Goal: Find specific page/section: Find specific page/section

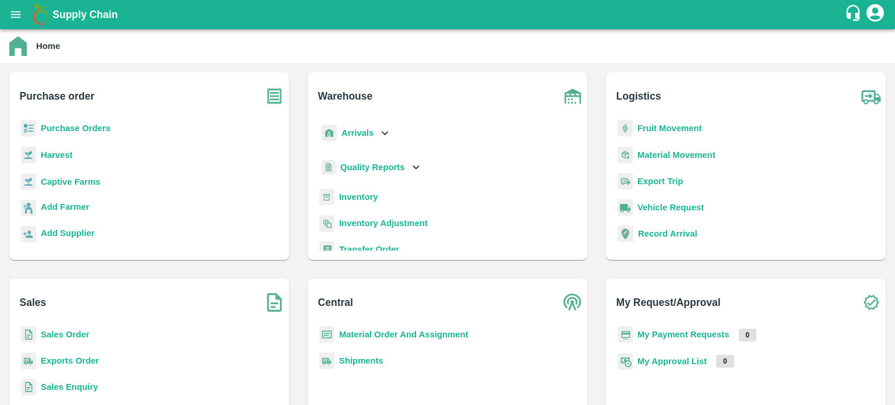
click at [76, 335] on b "Sales Order" at bounding box center [65, 334] width 48 height 9
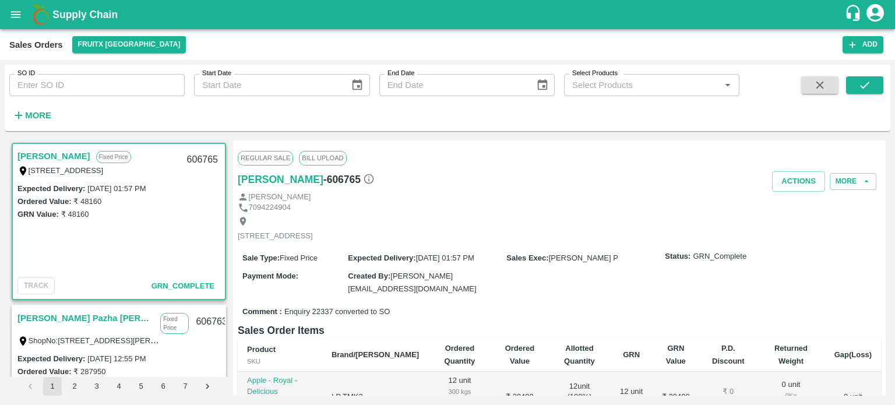
click at [155, 82] on input "SO ID" at bounding box center [96, 85] width 175 height 22
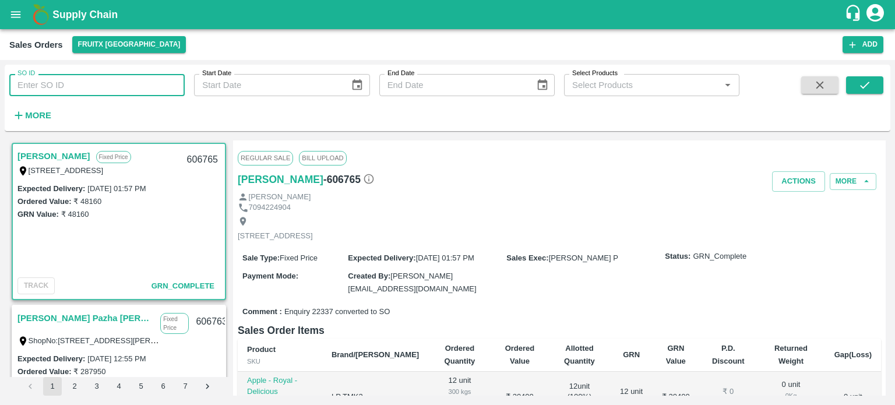
paste input "606423"
type input "606423"
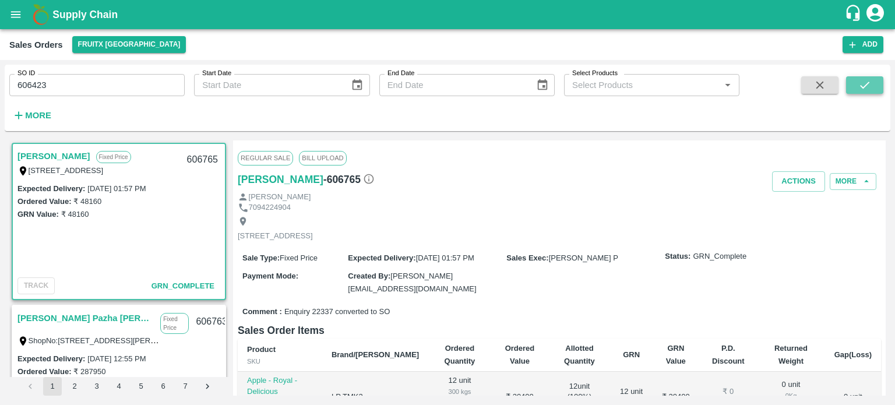
click at [861, 93] on button "submit" at bounding box center [864, 84] width 37 height 17
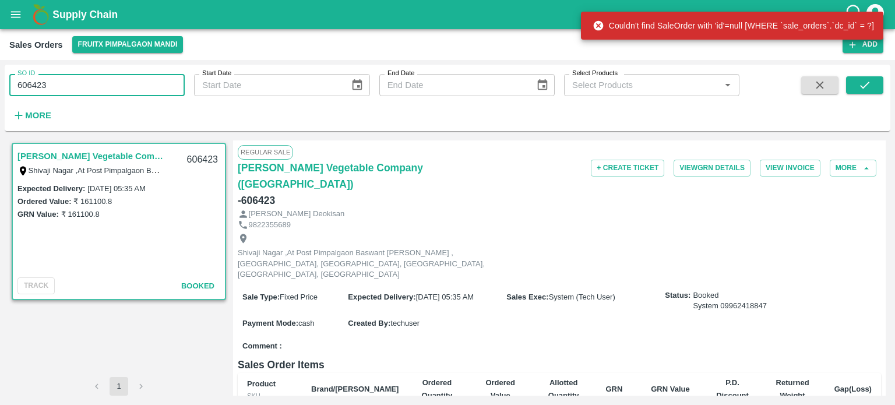
drag, startPoint x: 57, startPoint y: 87, endPoint x: 196, endPoint y: 74, distance: 139.2
click at [183, 79] on input "606423" at bounding box center [96, 85] width 175 height 22
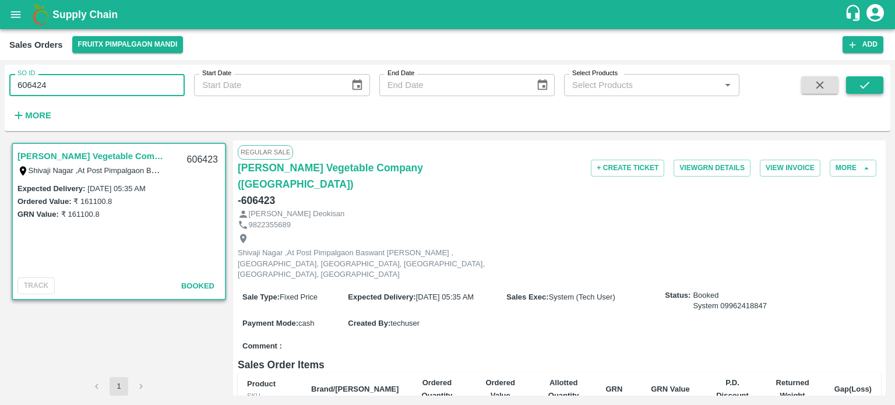
click at [876, 87] on button "submit" at bounding box center [864, 84] width 37 height 17
drag, startPoint x: 44, startPoint y: 89, endPoint x: 90, endPoint y: 79, distance: 47.6
click at [89, 79] on input "606424" at bounding box center [96, 85] width 175 height 22
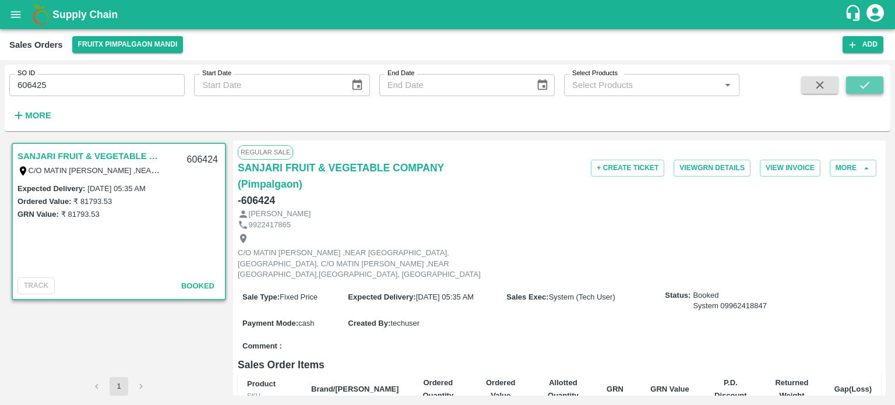
click at [856, 89] on button "submit" at bounding box center [864, 84] width 37 height 17
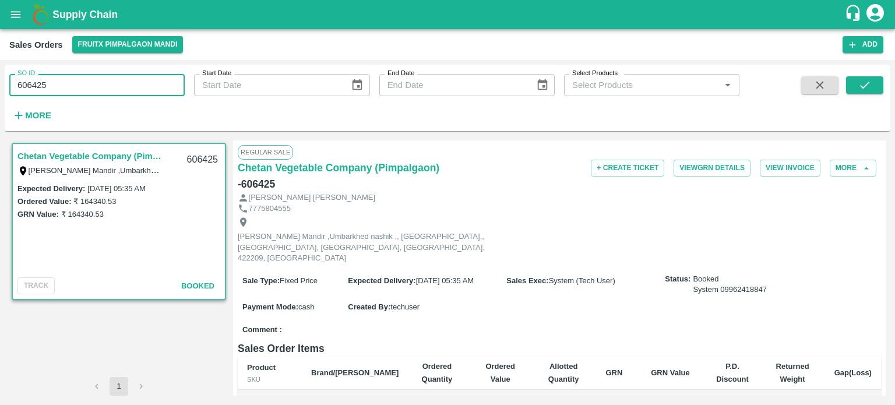
drag, startPoint x: 41, startPoint y: 88, endPoint x: 104, endPoint y: 89, distance: 62.9
click at [104, 89] on input "606425" at bounding box center [96, 85] width 175 height 22
click at [860, 76] on div "SO ID 606426 SO ID Start Date Start Date End Date End Date Select Products Sele…" at bounding box center [447, 97] width 885 height 57
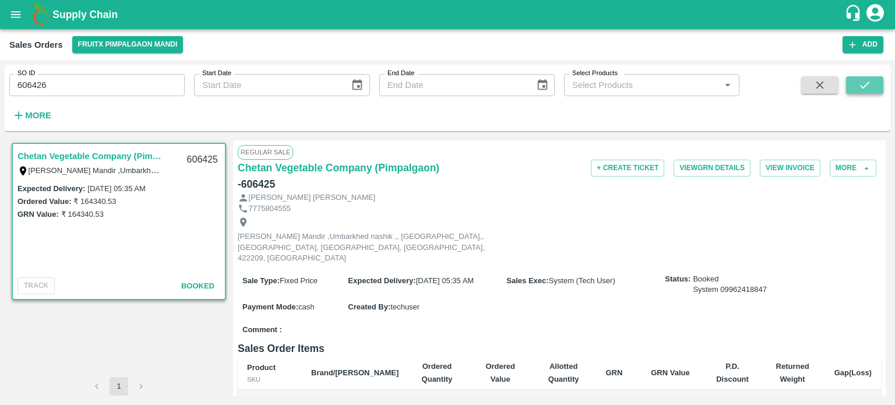
click at [860, 91] on button "submit" at bounding box center [864, 84] width 37 height 17
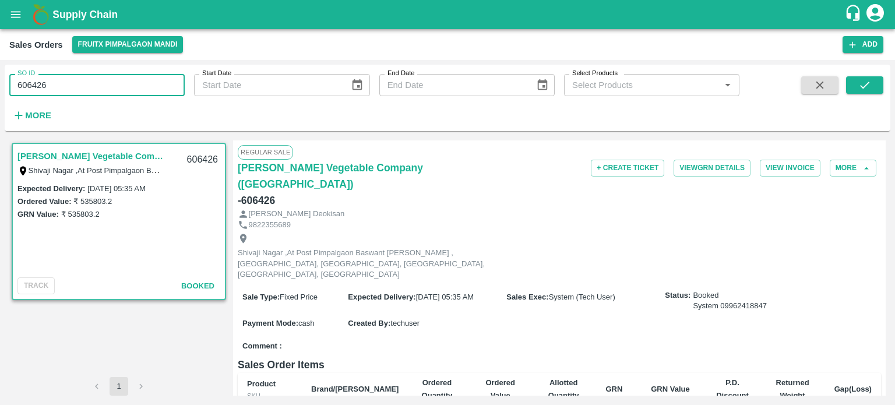
drag, startPoint x: 43, startPoint y: 83, endPoint x: 96, endPoint y: 75, distance: 53.6
click at [95, 76] on input "606426" at bounding box center [96, 85] width 175 height 22
click at [853, 88] on button "submit" at bounding box center [864, 84] width 37 height 17
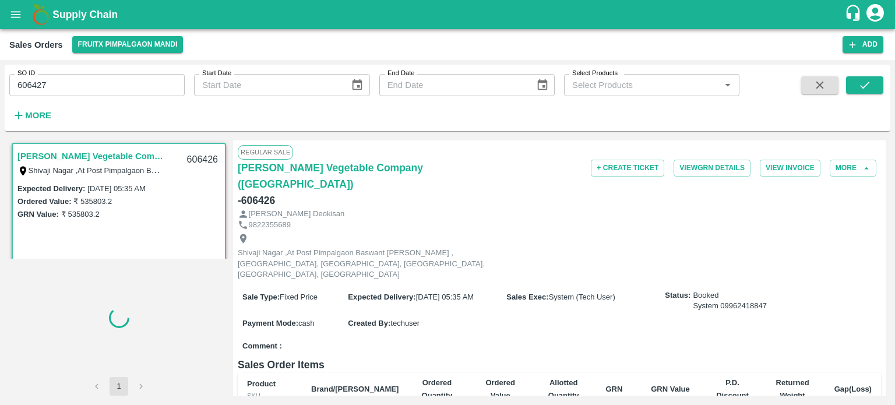
scroll to position [2, 0]
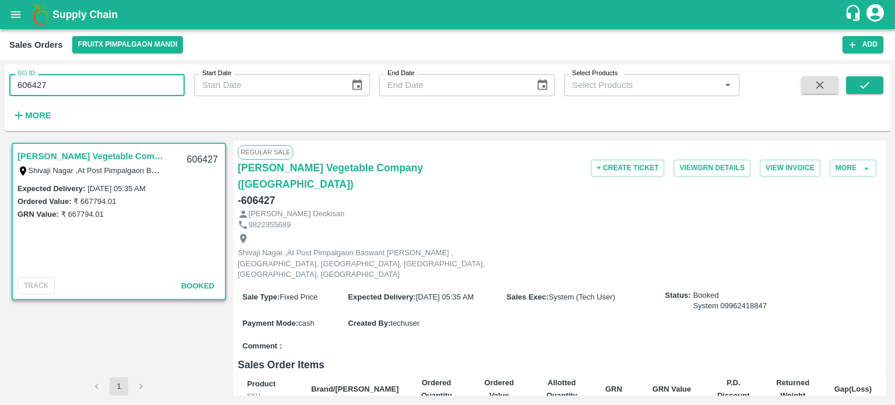
drag, startPoint x: 43, startPoint y: 82, endPoint x: 121, endPoint y: 80, distance: 78.1
click at [118, 83] on input "606427" at bounding box center [96, 85] width 175 height 22
click at [865, 82] on icon "submit" at bounding box center [864, 85] width 13 height 13
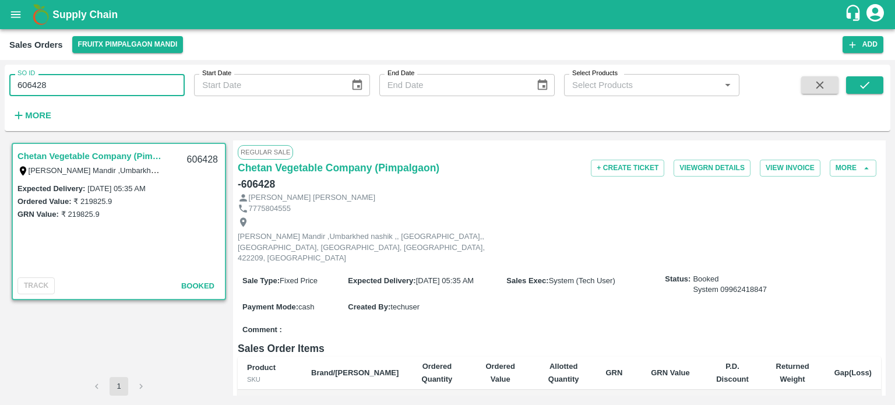
drag, startPoint x: 39, startPoint y: 82, endPoint x: 101, endPoint y: 76, distance: 62.6
click at [97, 79] on input "606428" at bounding box center [96, 85] width 175 height 22
click at [860, 83] on icon "submit" at bounding box center [864, 85] width 13 height 13
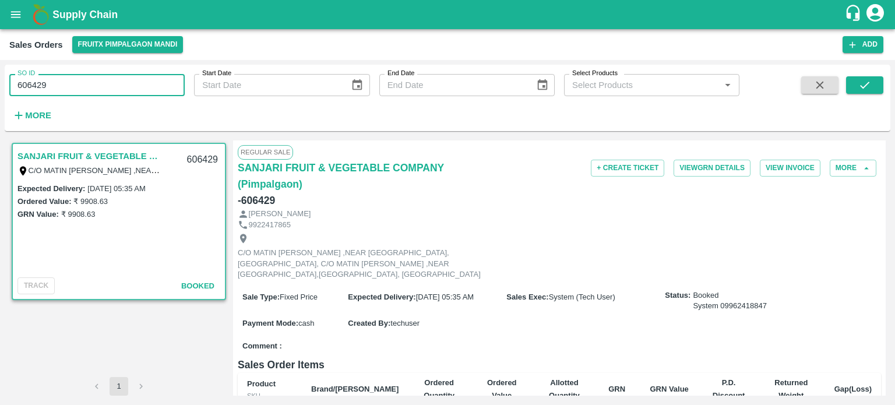
drag, startPoint x: 36, startPoint y: 82, endPoint x: 121, endPoint y: 82, distance: 85.0
click at [121, 83] on input "606429" at bounding box center [96, 85] width 175 height 22
click at [853, 89] on button "submit" at bounding box center [864, 84] width 37 height 17
drag, startPoint x: 42, startPoint y: 86, endPoint x: 258, endPoint y: 87, distance: 216.1
click at [190, 77] on div "SO ID 606430 SO ID Start Date Start Date End Date End Date Select Products Sele…" at bounding box center [369, 95] width 739 height 61
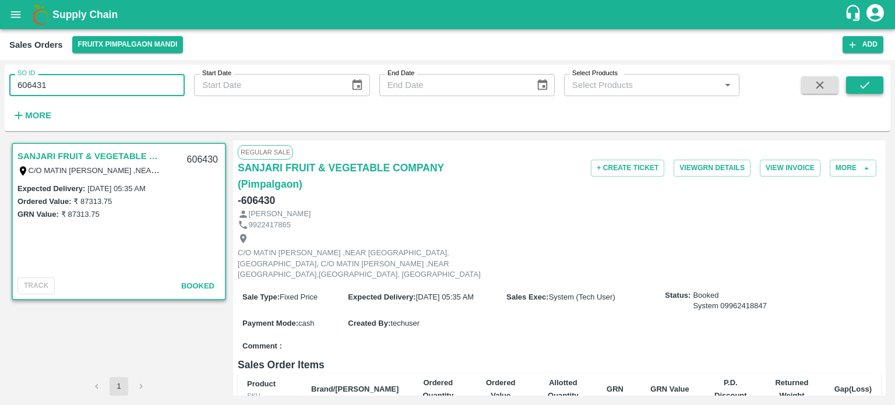
click at [858, 89] on icon "submit" at bounding box center [864, 85] width 13 height 13
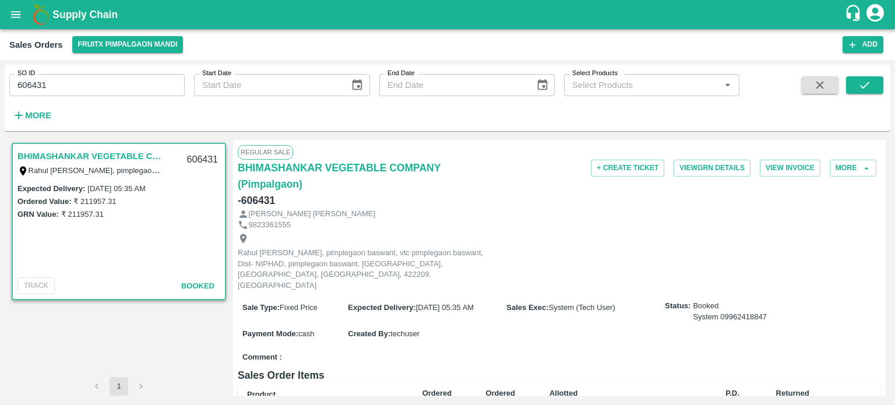
drag, startPoint x: 43, startPoint y: 82, endPoint x: 98, endPoint y: 76, distance: 55.0
click at [95, 78] on input "606431" at bounding box center [96, 85] width 175 height 22
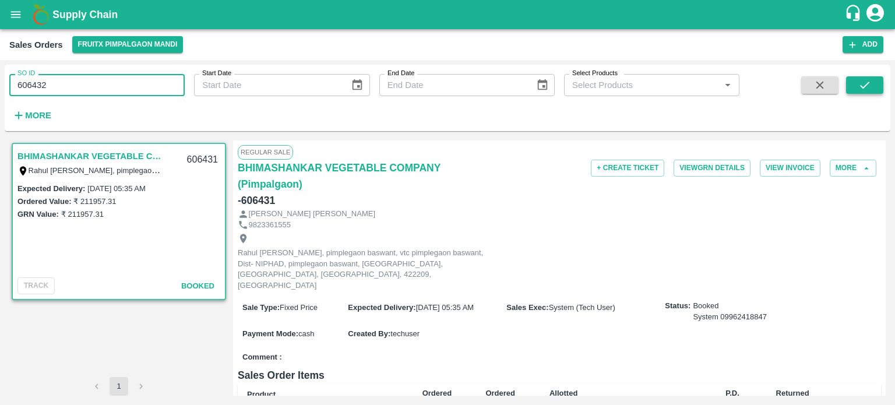
click at [877, 89] on button "submit" at bounding box center [864, 84] width 37 height 17
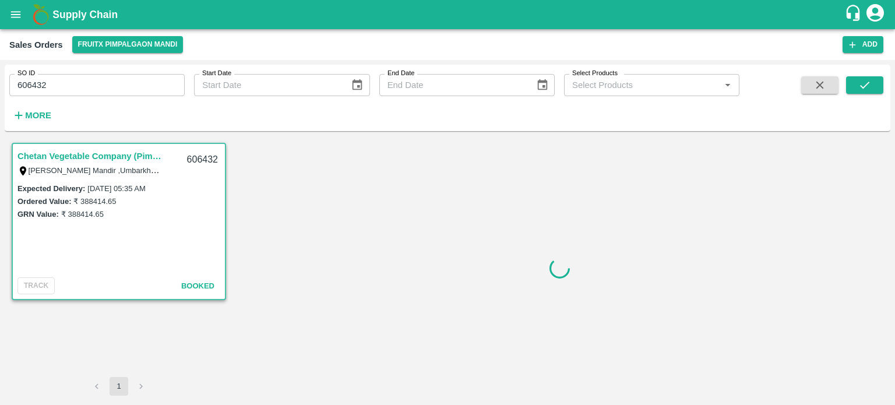
drag, startPoint x: 41, startPoint y: 80, endPoint x: 156, endPoint y: 70, distance: 115.2
click at [156, 70] on div "SO ID 606432 SO ID" at bounding box center [92, 80] width 185 height 31
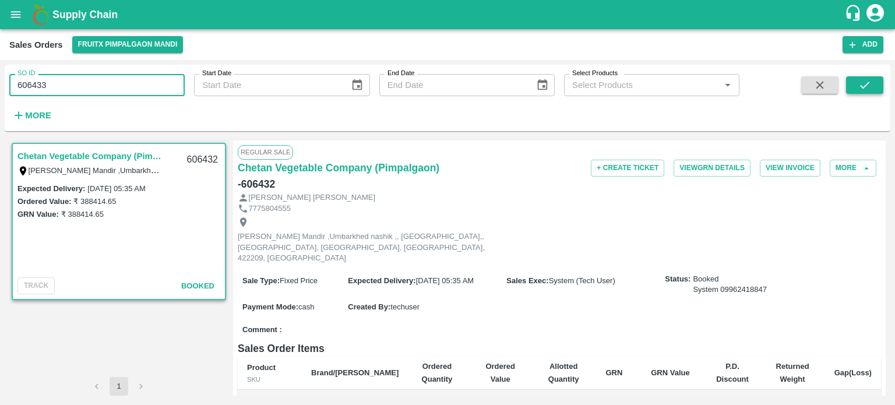
click at [855, 81] on button "submit" at bounding box center [864, 84] width 37 height 17
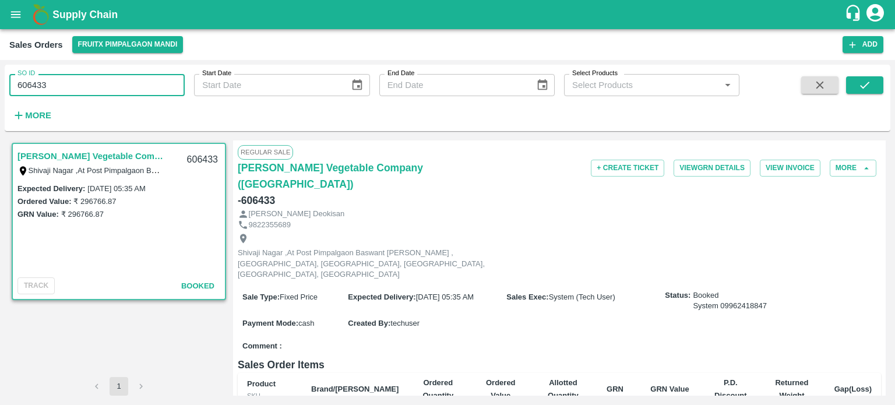
drag, startPoint x: 41, startPoint y: 84, endPoint x: 149, endPoint y: 82, distance: 107.8
click at [144, 84] on input "606433" at bounding box center [96, 85] width 175 height 22
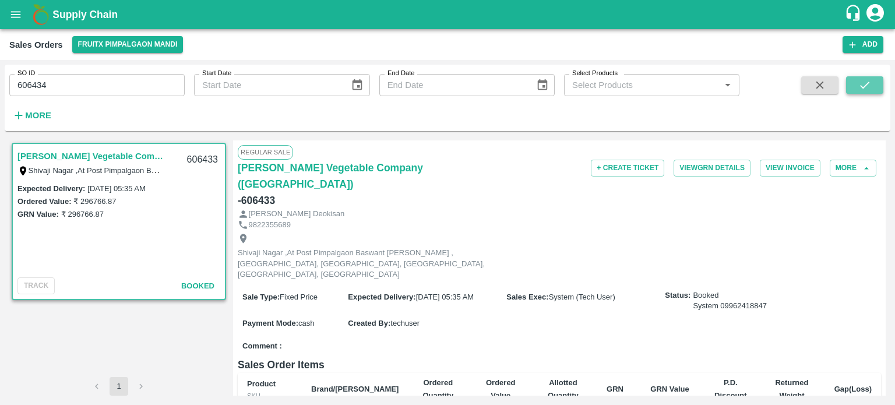
click at [868, 86] on icon "submit" at bounding box center [864, 85] width 13 height 13
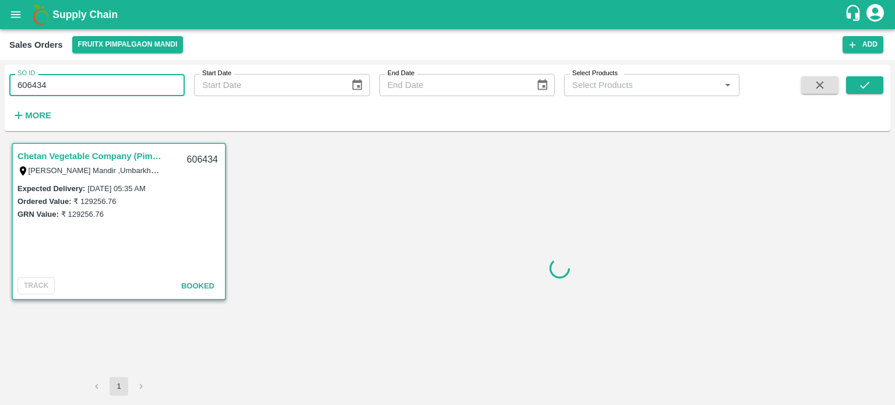
drag, startPoint x: 42, startPoint y: 83, endPoint x: 147, endPoint y: 72, distance: 105.5
click at [133, 73] on div "SO ID 606434 SO ID" at bounding box center [92, 80] width 185 height 31
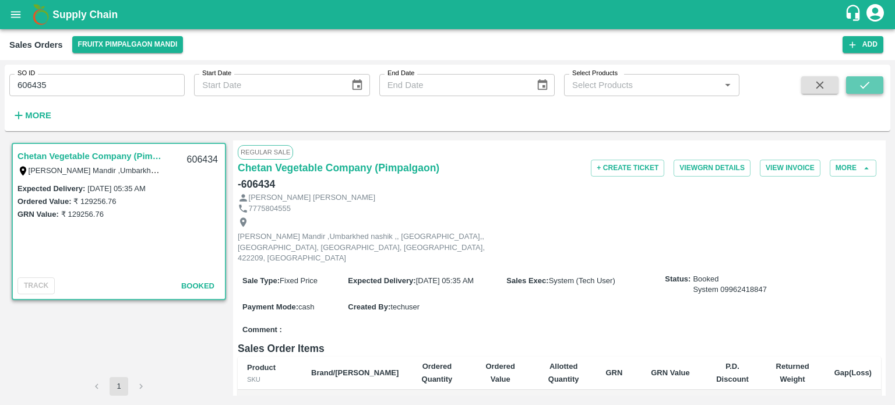
click at [860, 89] on icon "submit" at bounding box center [864, 85] width 13 height 13
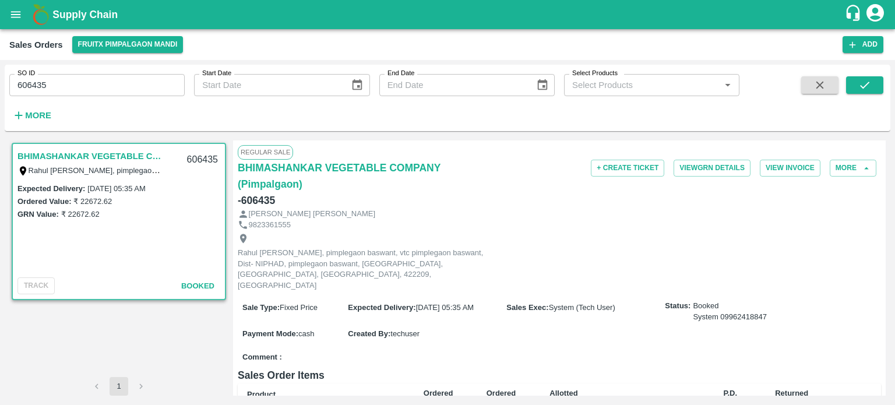
drag, startPoint x: 42, startPoint y: 83, endPoint x: 137, endPoint y: 71, distance: 96.3
click at [130, 73] on div "SO ID 606435 SO ID" at bounding box center [92, 80] width 185 height 31
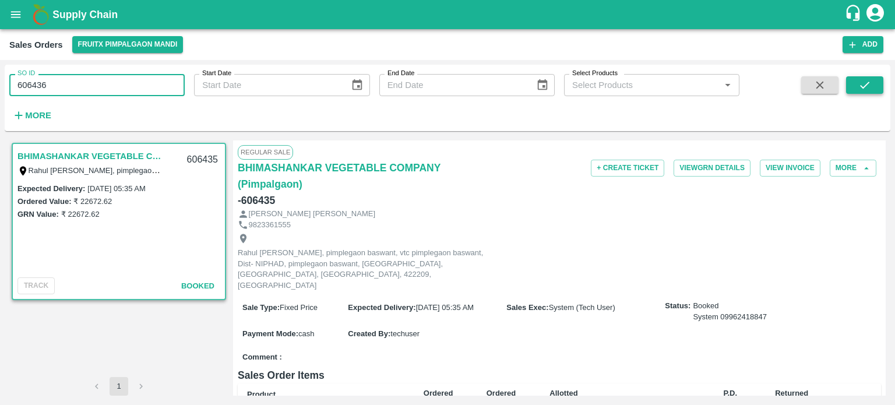
click at [861, 77] on button "submit" at bounding box center [864, 84] width 37 height 17
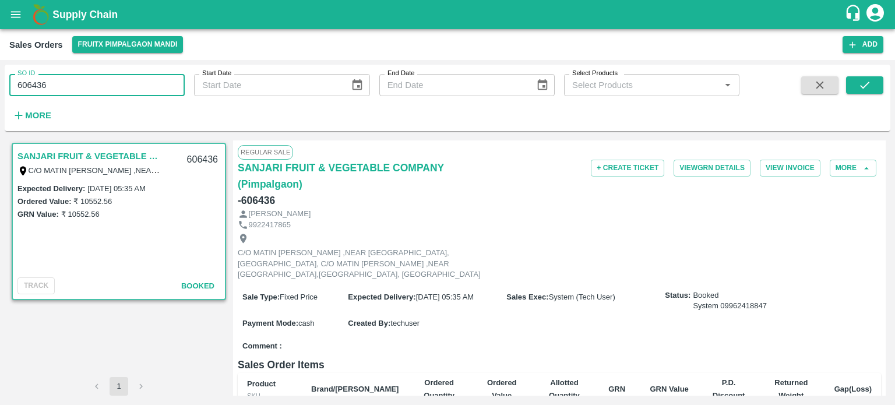
drag, startPoint x: 44, startPoint y: 86, endPoint x: 144, endPoint y: 81, distance: 100.9
click at [139, 83] on input "606436" at bounding box center [96, 85] width 175 height 22
click at [864, 90] on icon "submit" at bounding box center [864, 85] width 13 height 13
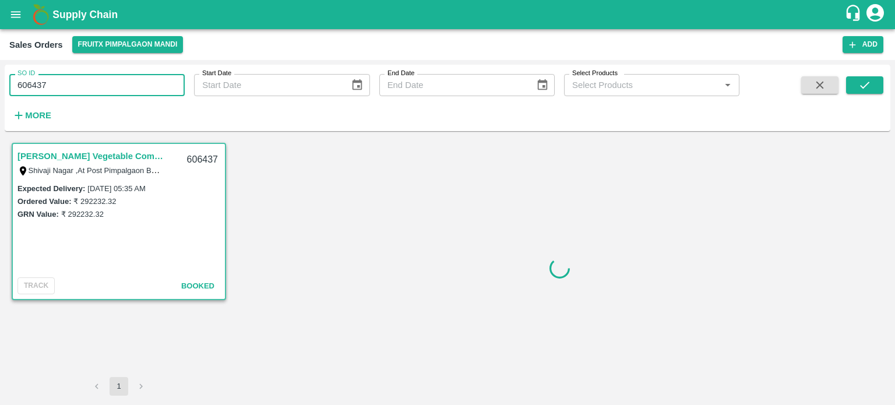
drag, startPoint x: 42, startPoint y: 84, endPoint x: 168, endPoint y: 71, distance: 127.0
click at [132, 72] on div "SO ID 606437 SO ID" at bounding box center [92, 80] width 185 height 31
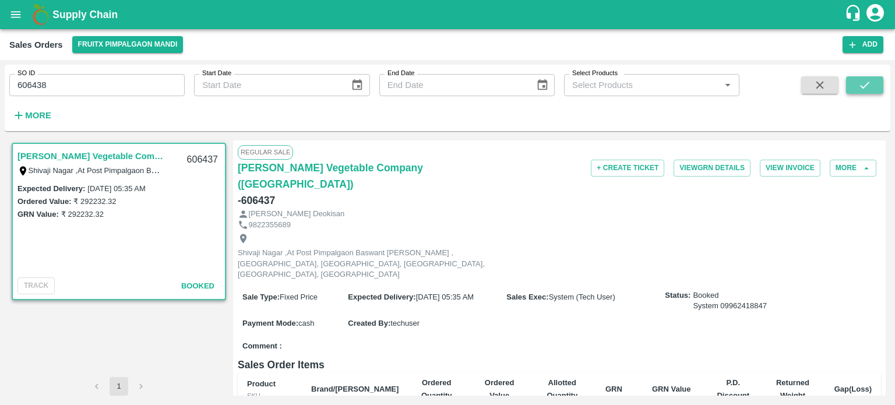
click at [874, 89] on button "submit" at bounding box center [864, 84] width 37 height 17
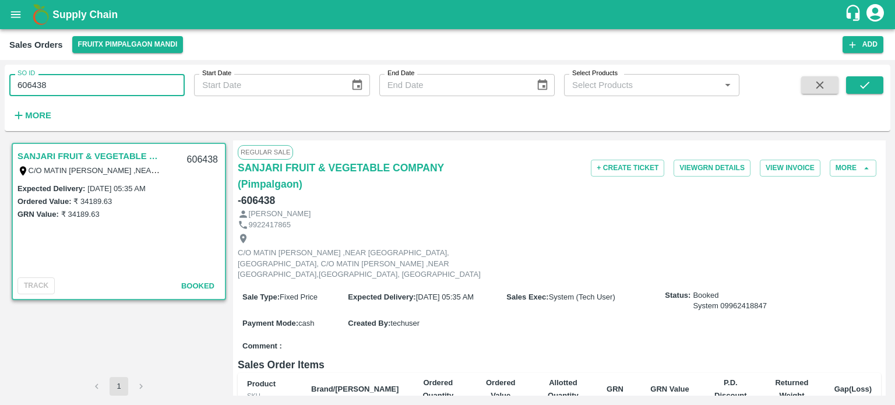
drag, startPoint x: 43, startPoint y: 84, endPoint x: 108, endPoint y: 77, distance: 65.0
click at [100, 79] on input "606438" at bounding box center [96, 85] width 175 height 22
click at [869, 90] on icon "submit" at bounding box center [864, 85] width 13 height 13
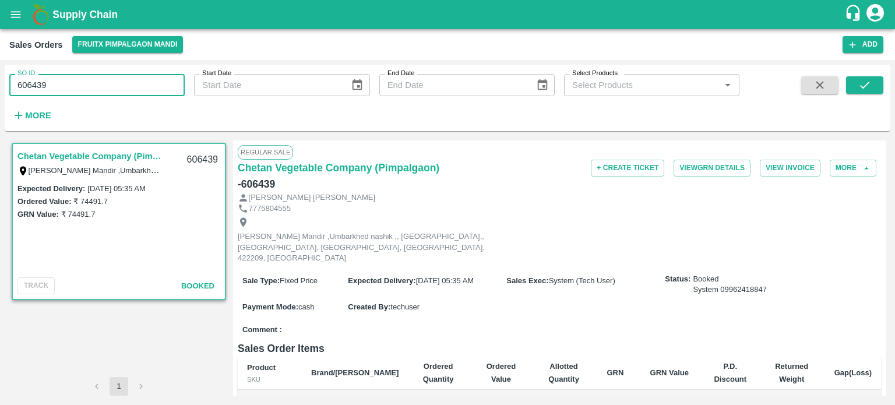
drag, startPoint x: 36, startPoint y: 85, endPoint x: 113, endPoint y: 79, distance: 77.1
click at [113, 79] on input "606439" at bounding box center [96, 85] width 175 height 22
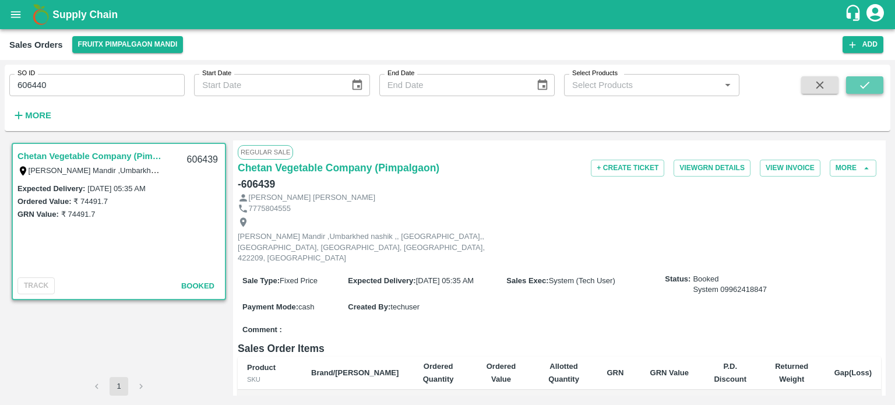
click at [857, 90] on button "submit" at bounding box center [864, 84] width 37 height 17
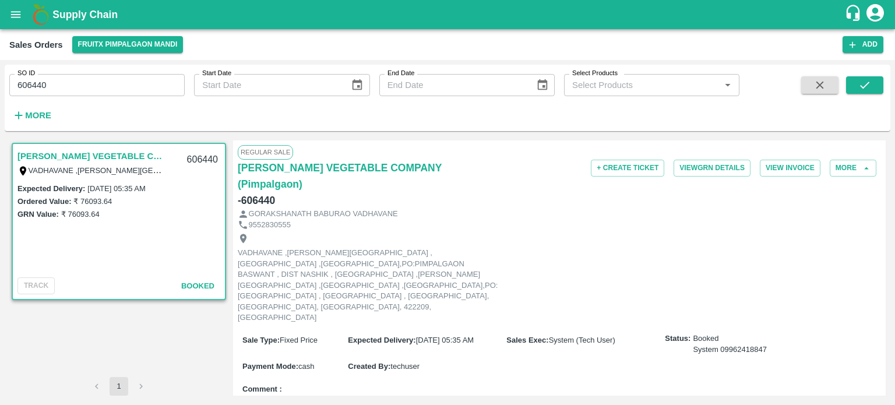
drag, startPoint x: 41, startPoint y: 86, endPoint x: 118, endPoint y: 84, distance: 76.9
click at [118, 84] on input "606440" at bounding box center [96, 85] width 175 height 22
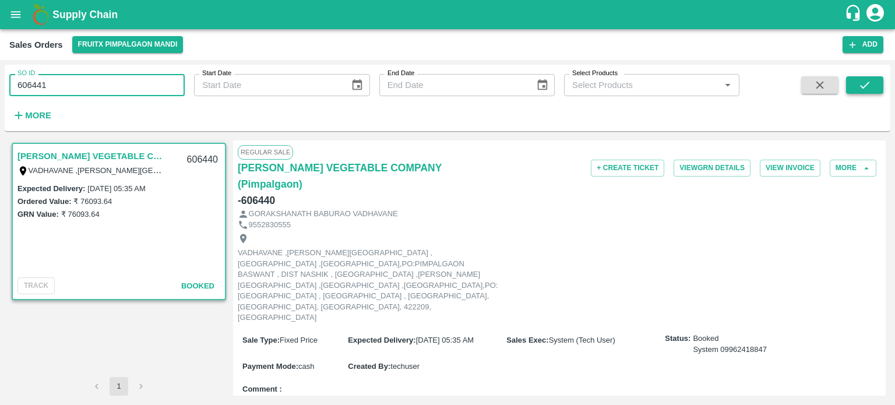
click at [864, 83] on icon "submit" at bounding box center [864, 85] width 13 height 13
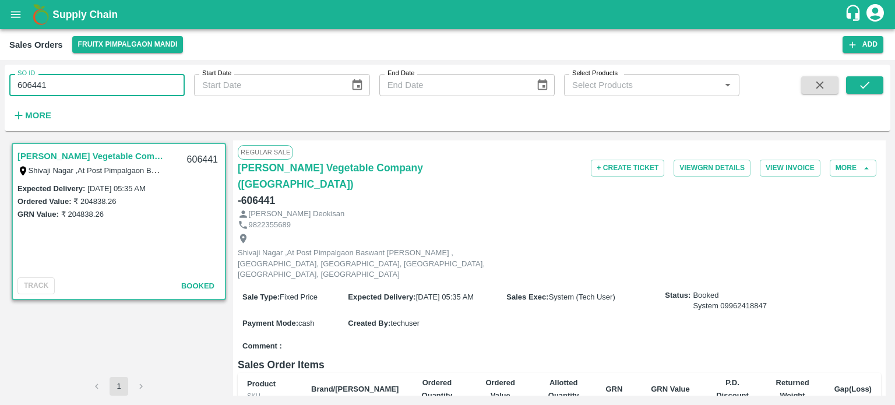
drag, startPoint x: 40, startPoint y: 80, endPoint x: 116, endPoint y: 84, distance: 76.4
click at [109, 86] on input "606441" at bounding box center [96, 85] width 175 height 22
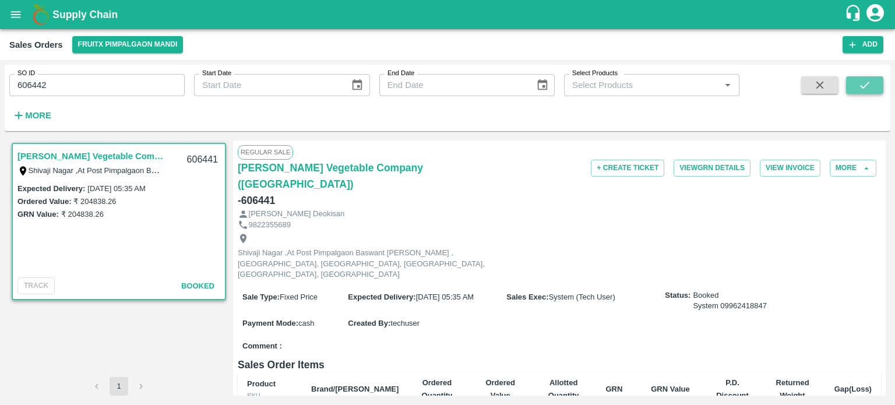
click at [858, 86] on icon "submit" at bounding box center [864, 85] width 13 height 13
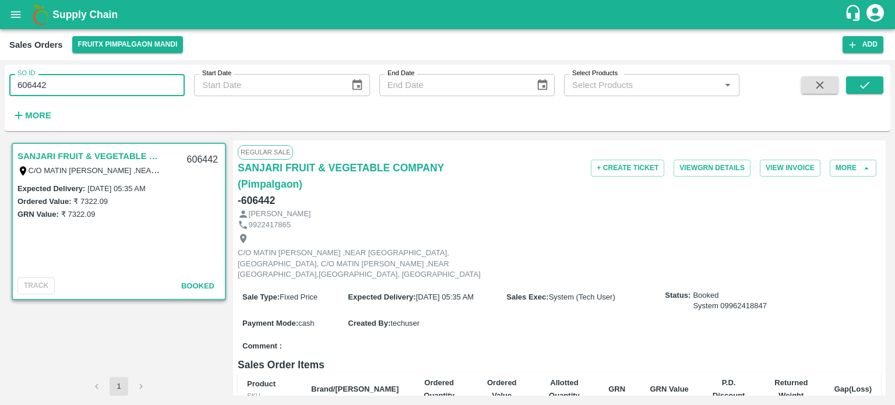
drag, startPoint x: 41, startPoint y: 85, endPoint x: 216, endPoint y: 74, distance: 175.1
click at [211, 76] on div "SO ID 606442 SO ID Start Date Start Date End Date End Date Select Products Sele…" at bounding box center [369, 95] width 739 height 61
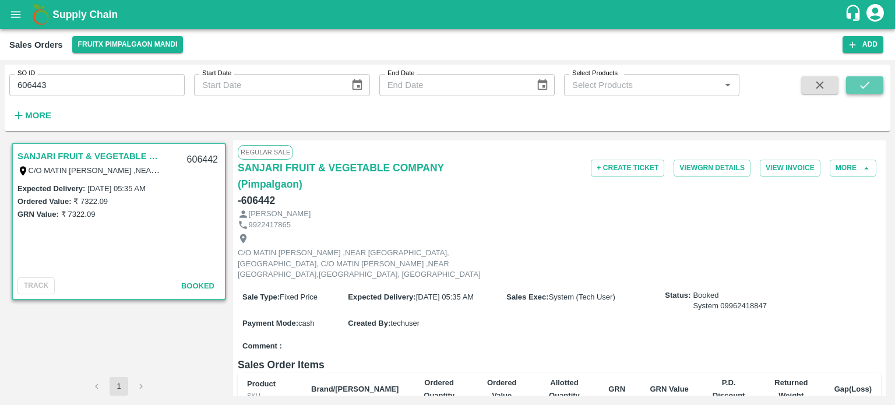
click at [864, 85] on icon "submit" at bounding box center [864, 85] width 13 height 13
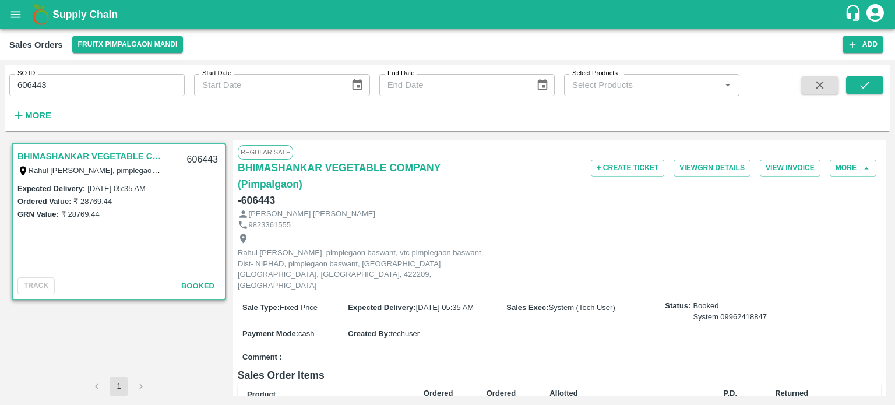
drag, startPoint x: 41, startPoint y: 83, endPoint x: 135, endPoint y: 80, distance: 94.4
click at [129, 82] on input "606443" at bounding box center [96, 85] width 175 height 22
click at [886, 89] on div "SO ID 606444 SO ID Start Date Start Date End Date End Date Select Products Sele…" at bounding box center [447, 97] width 885 height 57
click at [875, 91] on button "submit" at bounding box center [864, 84] width 37 height 17
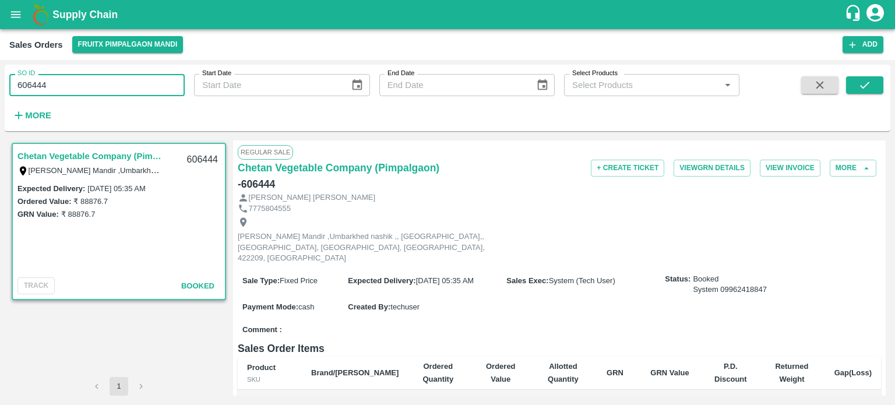
click at [42, 83] on input "606444" at bounding box center [96, 85] width 175 height 22
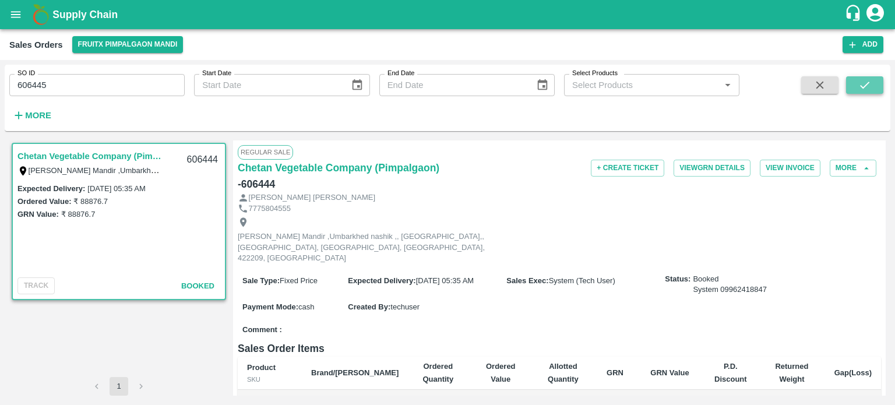
click at [864, 84] on icon "submit" at bounding box center [864, 85] width 13 height 13
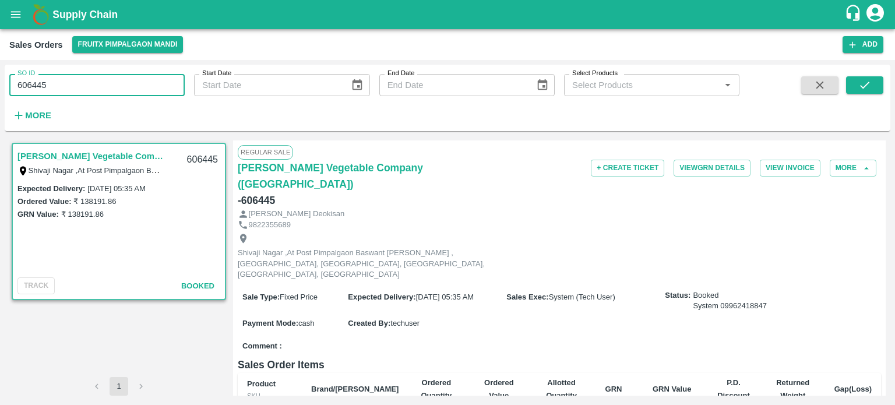
drag, startPoint x: 42, startPoint y: 85, endPoint x: 176, endPoint y: 87, distance: 134.6
click at [174, 90] on input "606445" at bounding box center [96, 85] width 175 height 22
click at [864, 81] on icon "submit" at bounding box center [864, 85] width 13 height 13
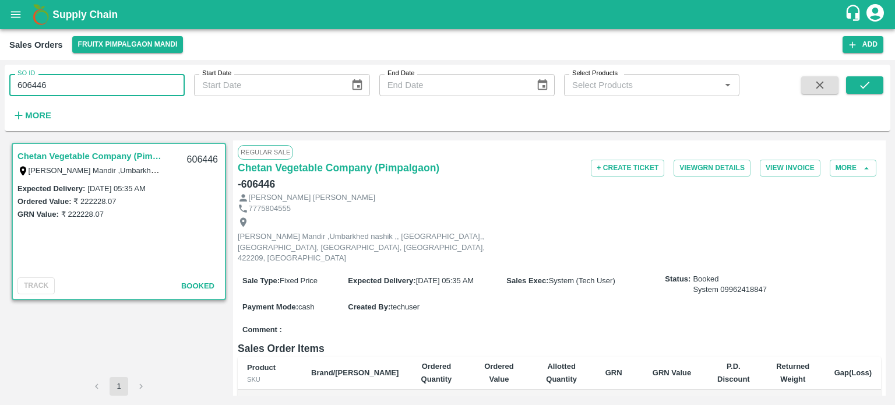
drag, startPoint x: 43, startPoint y: 87, endPoint x: 116, endPoint y: 86, distance: 73.4
click at [116, 86] on input "606446" at bounding box center [96, 85] width 175 height 22
click at [860, 82] on icon "submit" at bounding box center [864, 85] width 13 height 13
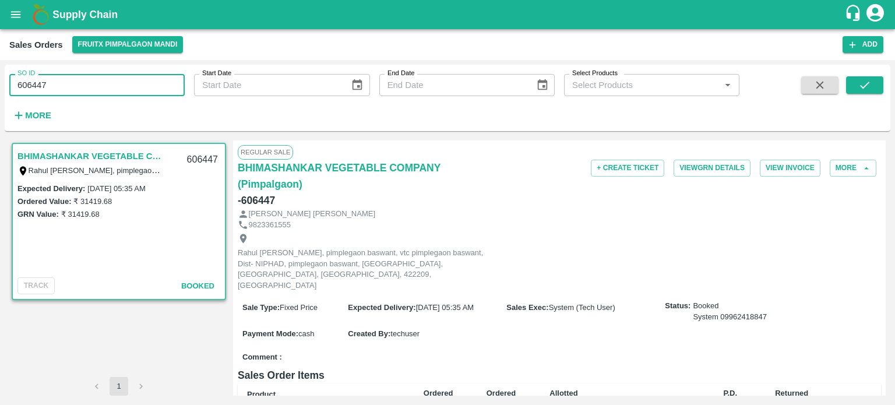
drag, startPoint x: 40, startPoint y: 82, endPoint x: 184, endPoint y: 79, distance: 144.5
click at [184, 80] on input "606447" at bounding box center [96, 85] width 175 height 22
click at [860, 86] on icon "submit" at bounding box center [864, 85] width 9 height 7
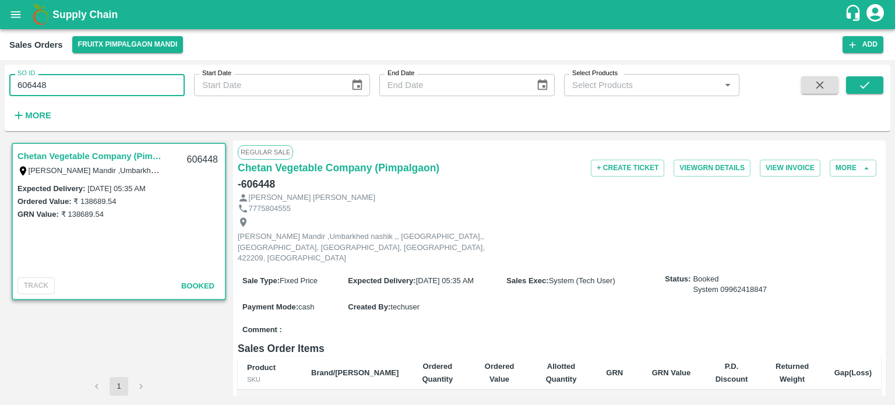
drag, startPoint x: 44, startPoint y: 82, endPoint x: 154, endPoint y: 72, distance: 110.5
click at [144, 78] on input "606448" at bounding box center [96, 85] width 175 height 22
click at [861, 82] on icon "submit" at bounding box center [864, 85] width 13 height 13
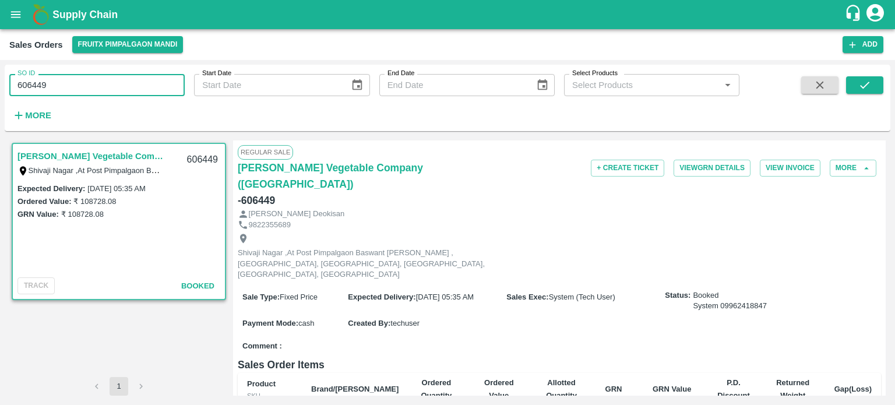
drag, startPoint x: 36, startPoint y: 82, endPoint x: 178, endPoint y: 72, distance: 142.5
click at [173, 81] on input "606449" at bounding box center [96, 85] width 175 height 22
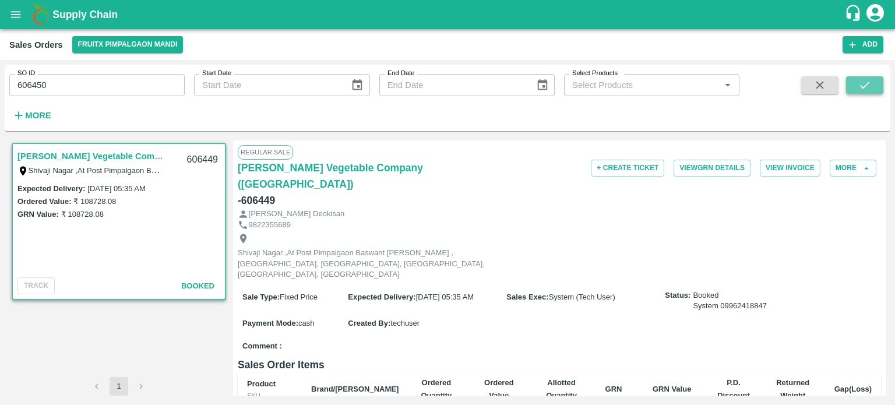
click at [860, 83] on icon "submit" at bounding box center [864, 85] width 13 height 13
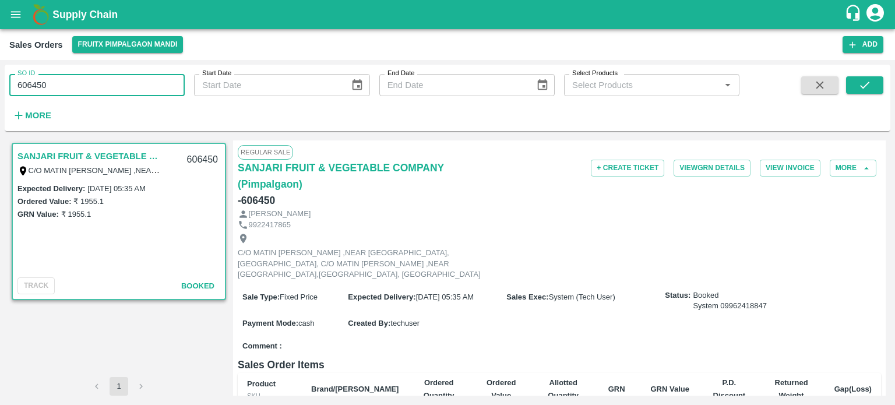
drag, startPoint x: 37, startPoint y: 82, endPoint x: 149, endPoint y: 93, distance: 111.8
click at [151, 96] on input "606450" at bounding box center [96, 85] width 175 height 22
click at [863, 87] on icon "submit" at bounding box center [864, 85] width 9 height 7
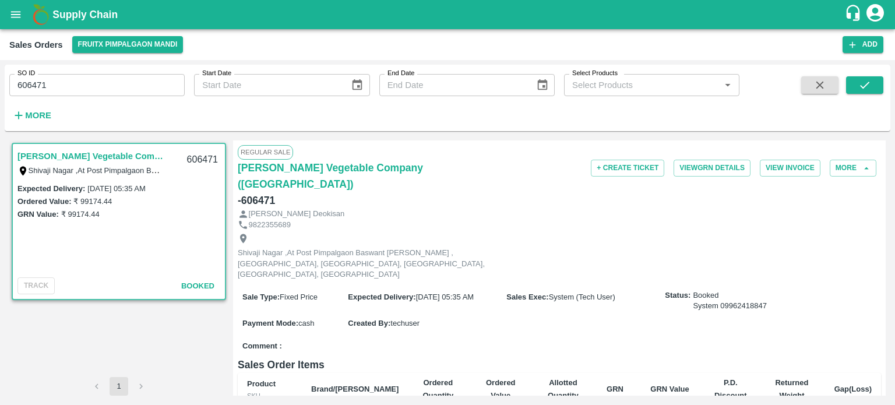
drag, startPoint x: 41, startPoint y: 86, endPoint x: 154, endPoint y: 81, distance: 113.7
click at [150, 84] on input "606471" at bounding box center [96, 85] width 175 height 22
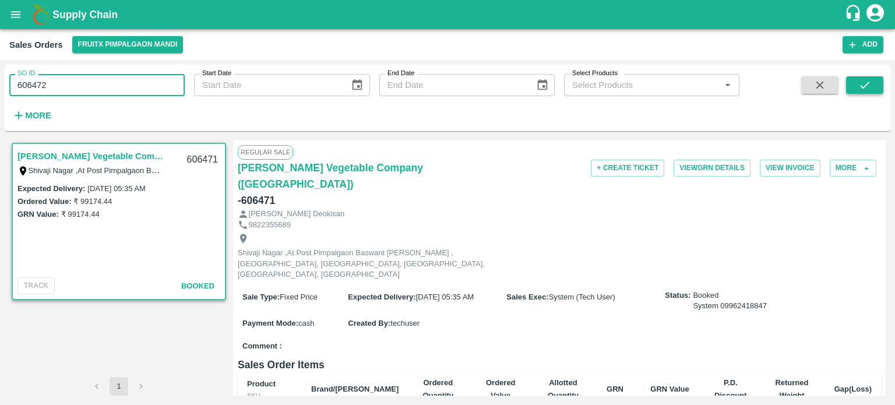
type input "606472"
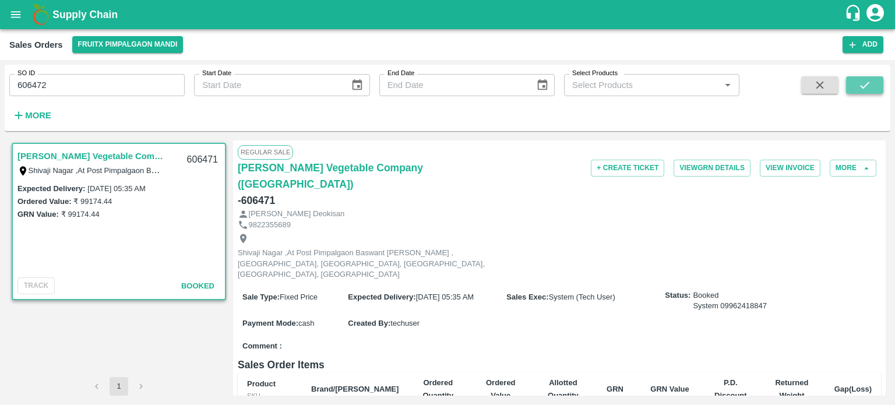
click at [868, 83] on icon "submit" at bounding box center [864, 85] width 9 height 7
